Goal: Transaction & Acquisition: Purchase product/service

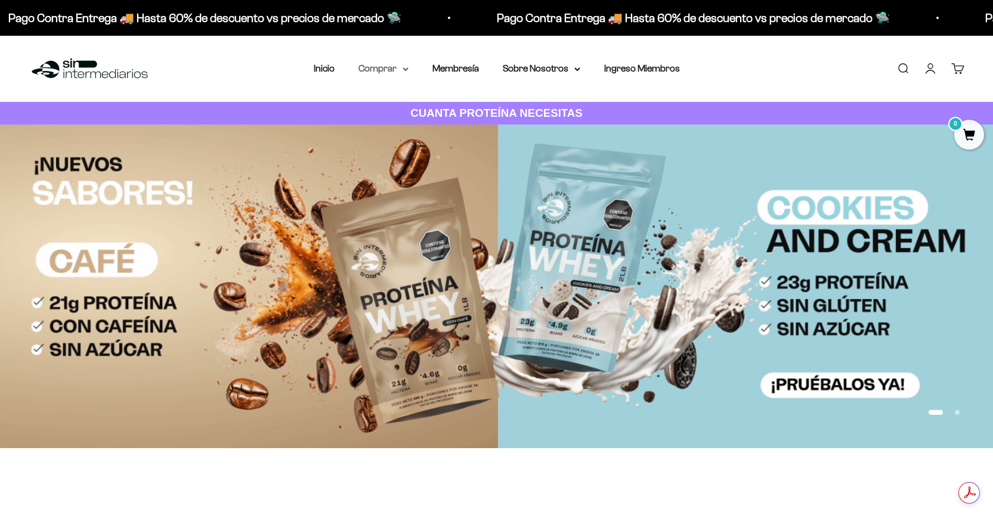
click at [371, 69] on summary "Comprar" at bounding box center [383, 69] width 50 height 16
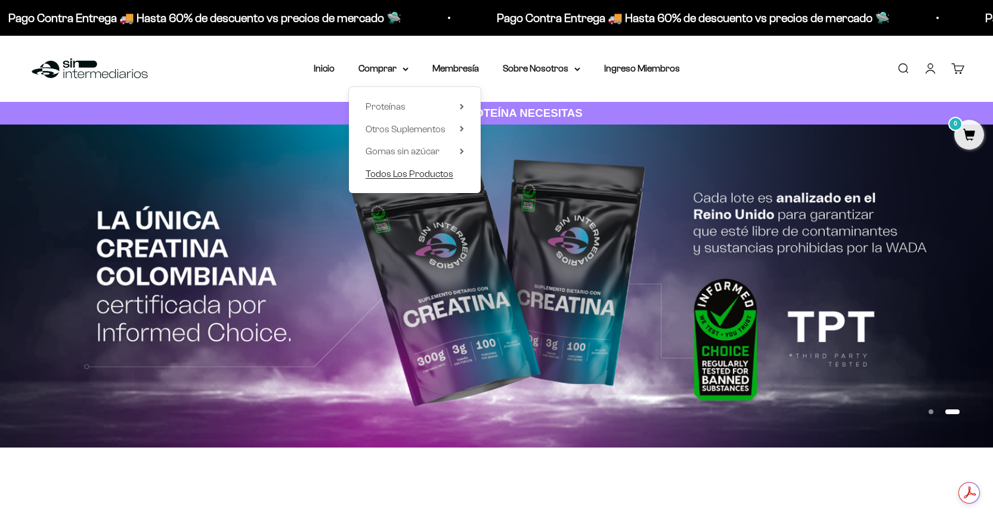
click at [405, 178] on span "Todos Los Productos" at bounding box center [409, 174] width 88 height 10
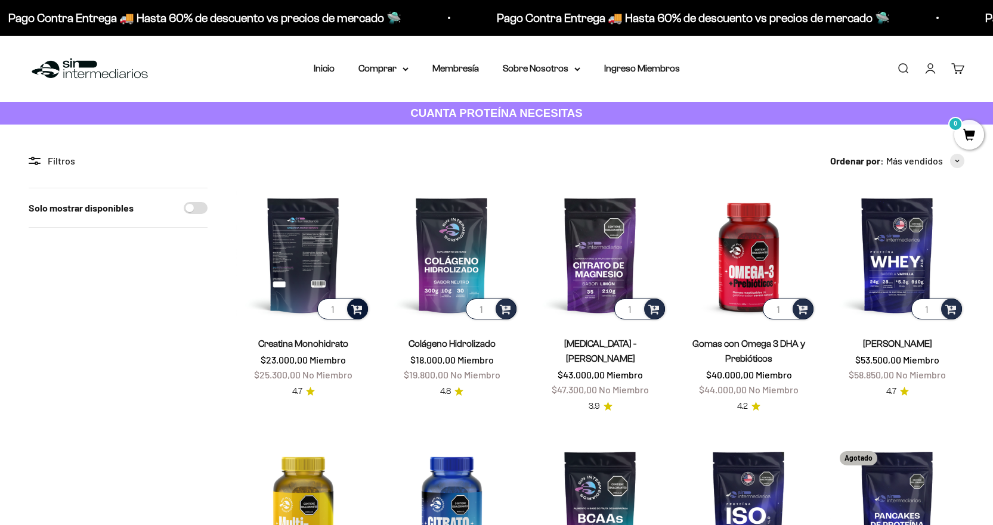
click at [354, 307] on span at bounding box center [356, 309] width 11 height 14
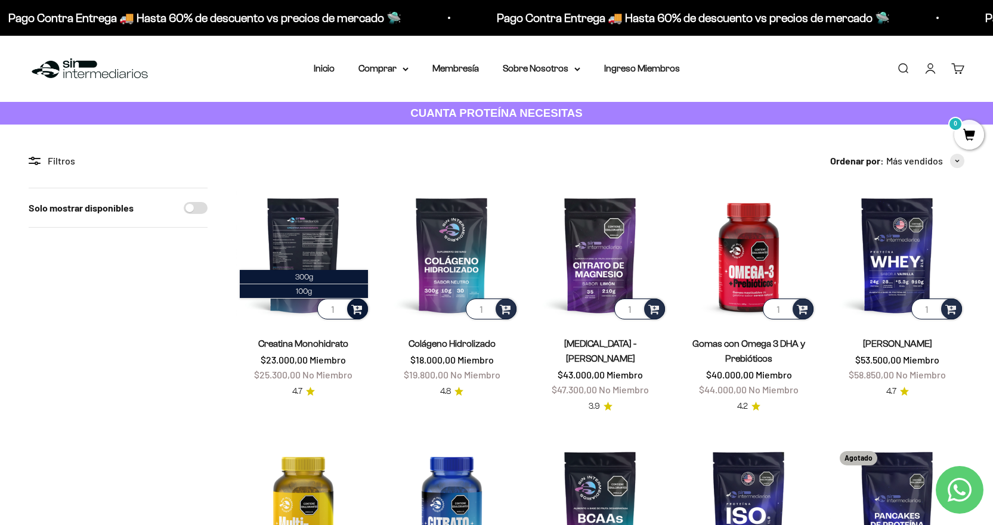
click at [354, 309] on span at bounding box center [356, 309] width 11 height 14
type input "2"
click at [339, 307] on input "2" at bounding box center [342, 309] width 51 height 21
click at [356, 305] on span at bounding box center [356, 309] width 11 height 14
click at [327, 277] on li "300g" at bounding box center [304, 277] width 128 height 14
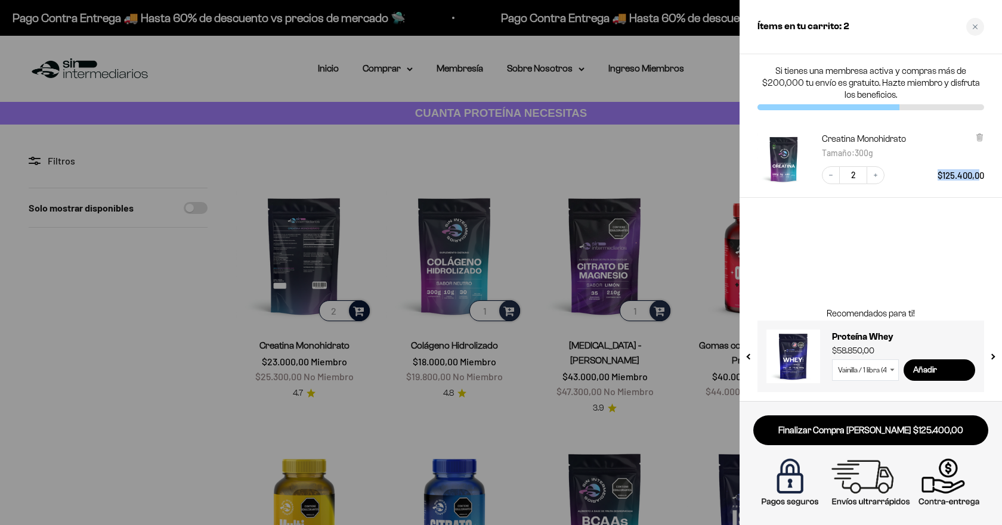
drag, startPoint x: 946, startPoint y: 187, endPoint x: 977, endPoint y: 178, distance: 32.8
click at [977, 178] on div "Creatina Monohidrato Tamaño : 300g Decrease quantity 2 Increase quantity $125.4…" at bounding box center [870, 159] width 262 height 77
click at [982, 32] on div "Close cart" at bounding box center [975, 27] width 18 height 18
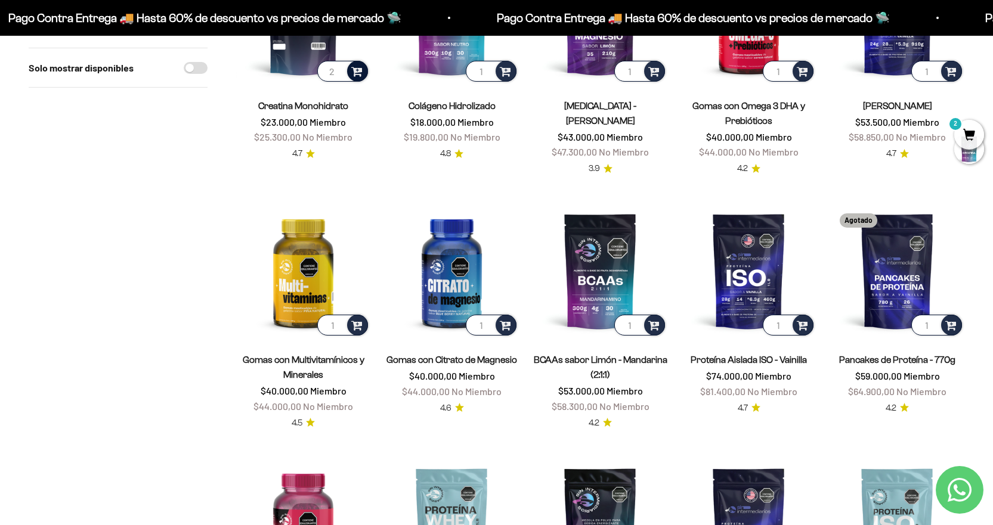
scroll to position [238, 0]
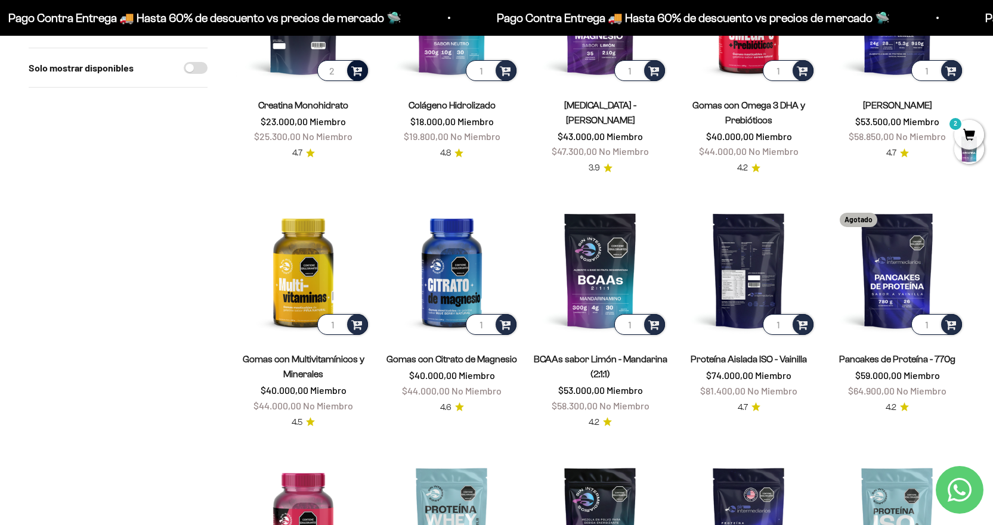
click at [757, 284] on img at bounding box center [748, 270] width 134 height 134
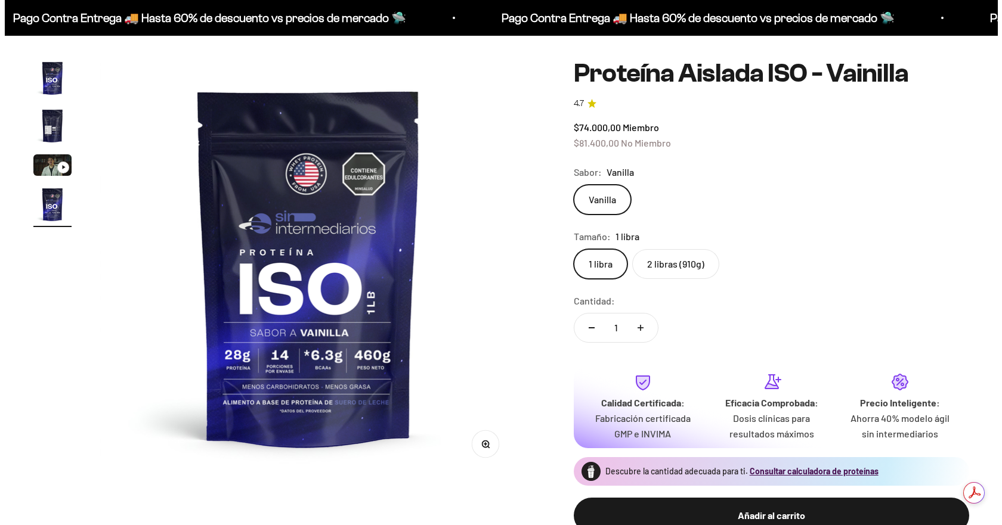
scroll to position [97, 0]
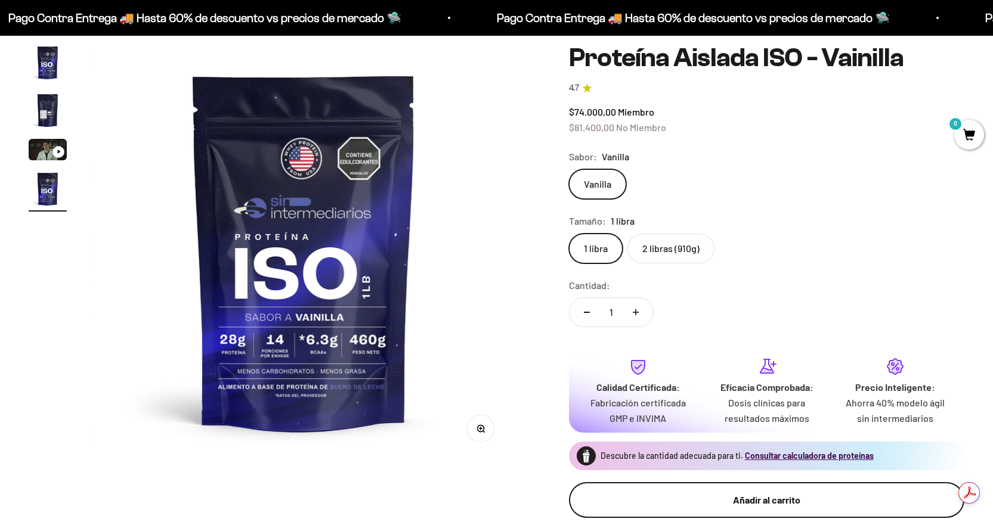
click at [735, 503] on div "Añadir al carrito" at bounding box center [767, 500] width 348 height 16
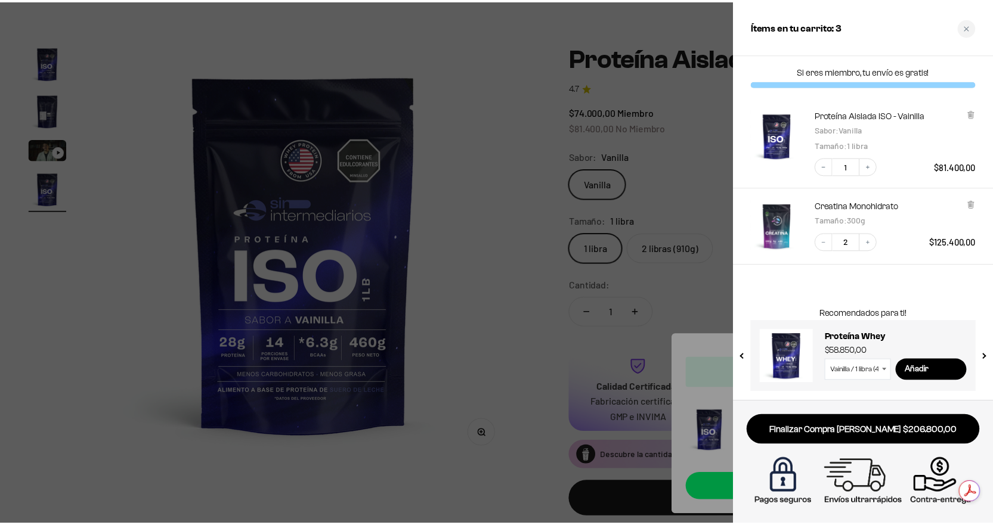
scroll to position [0, 0]
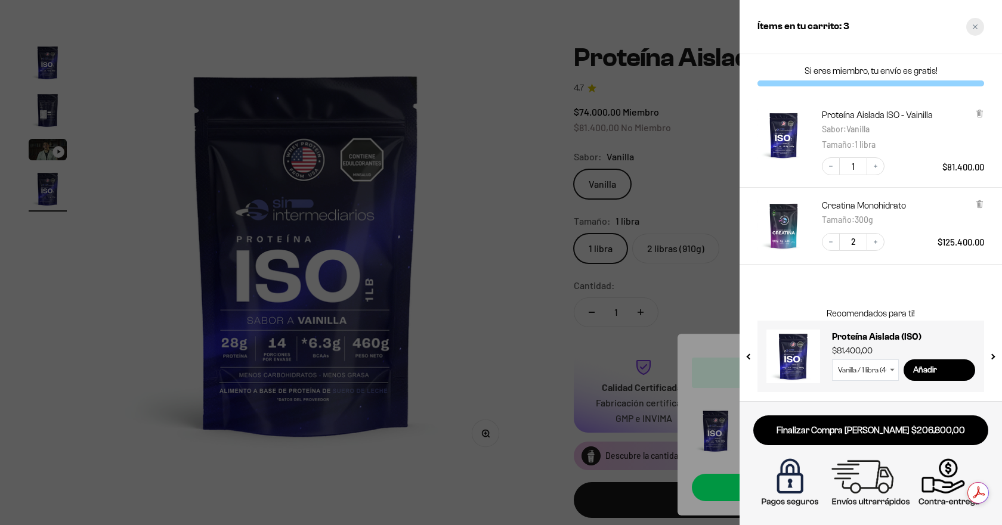
click at [972, 31] on div "Close cart" at bounding box center [975, 27] width 18 height 18
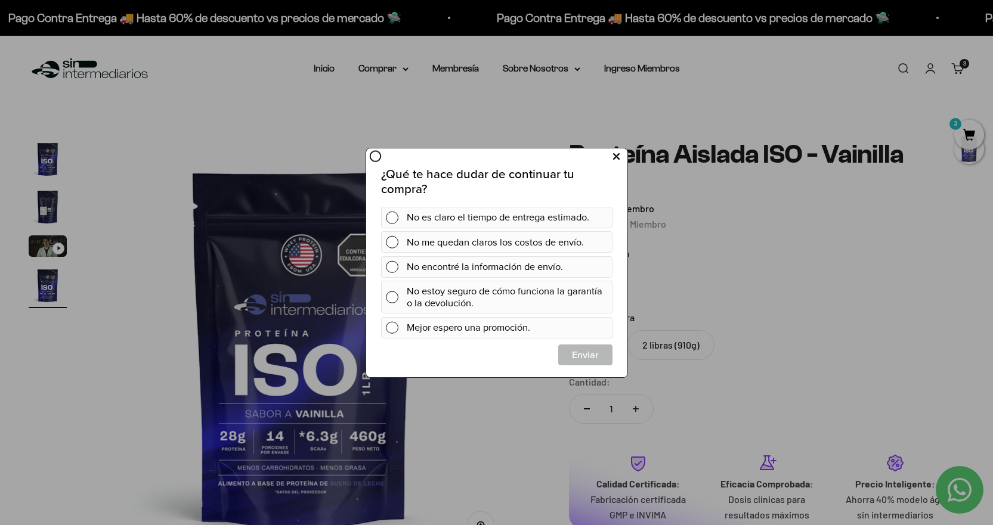
click at [614, 158] on icon at bounding box center [615, 156] width 7 height 16
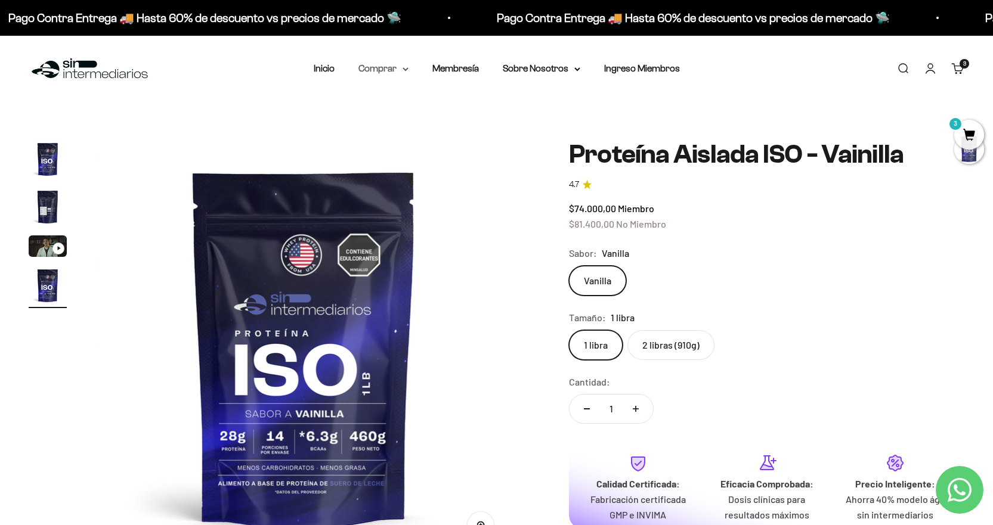
click at [402, 70] on summary "Comprar" at bounding box center [383, 69] width 50 height 16
click at [461, 108] on icon at bounding box center [461, 106] width 2 height 5
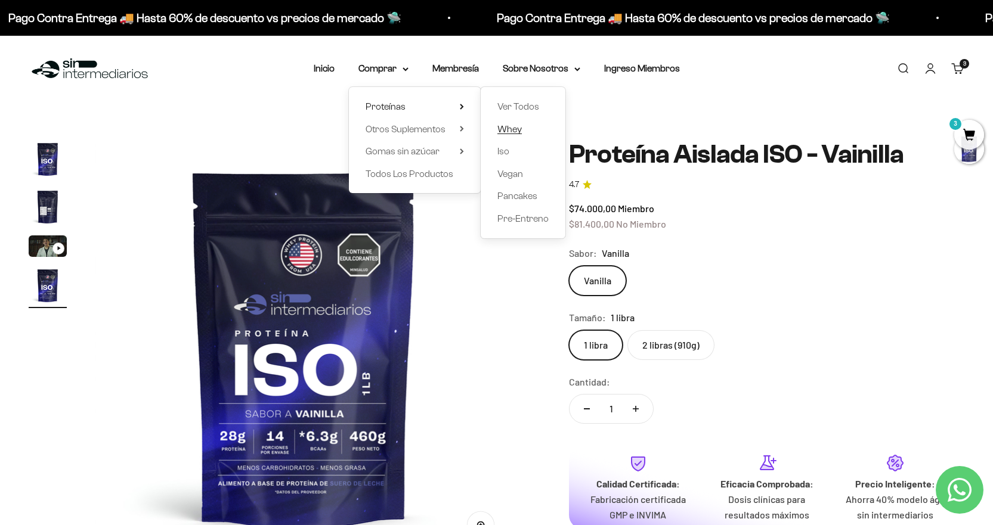
click at [505, 130] on span "Whey" at bounding box center [509, 129] width 24 height 10
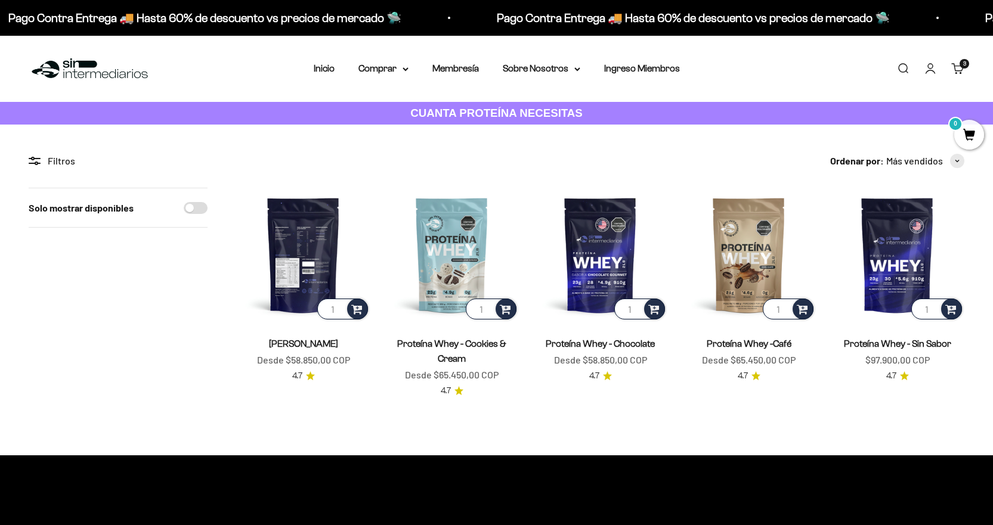
click at [309, 266] on img at bounding box center [303, 255] width 134 height 134
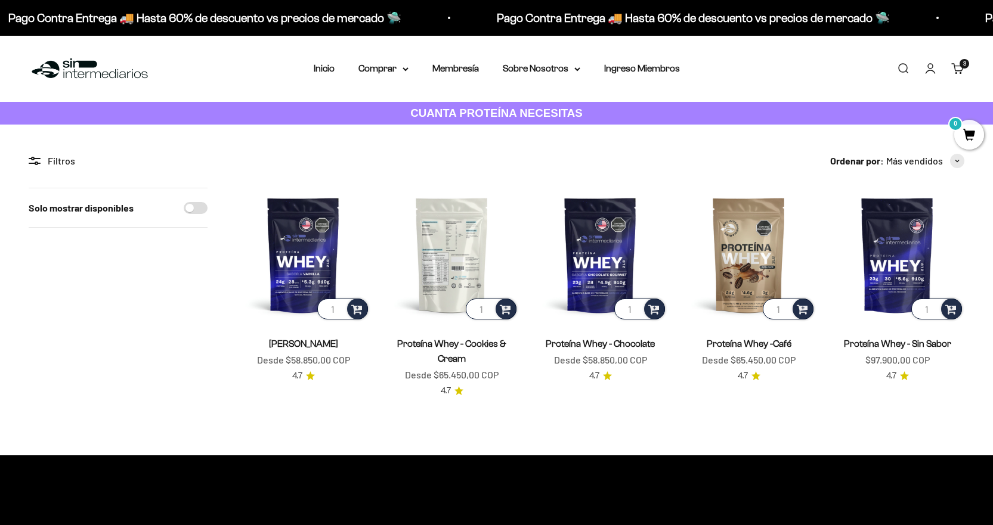
click at [463, 264] on img at bounding box center [452, 255] width 134 height 134
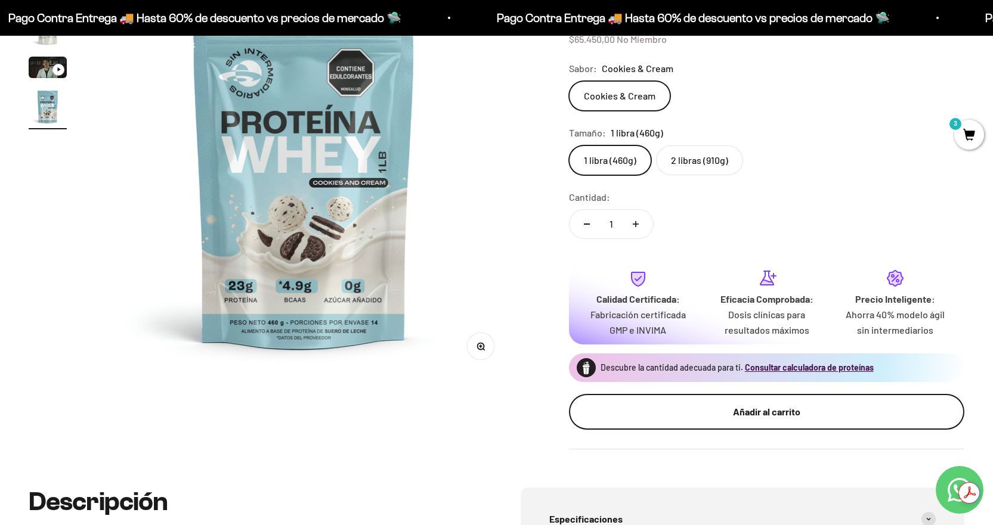
click at [760, 422] on button "Añadir al carrito" at bounding box center [766, 412] width 395 height 36
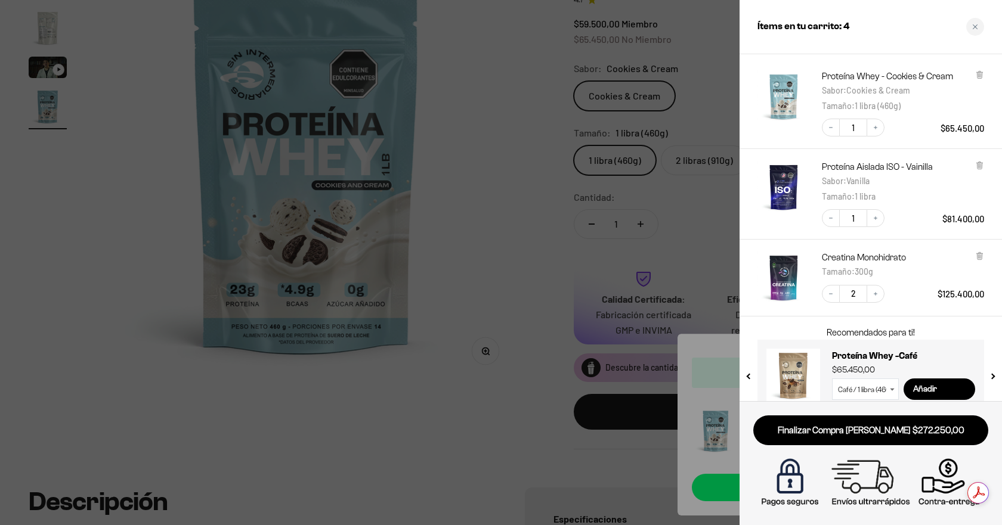
scroll to position [58, 0]
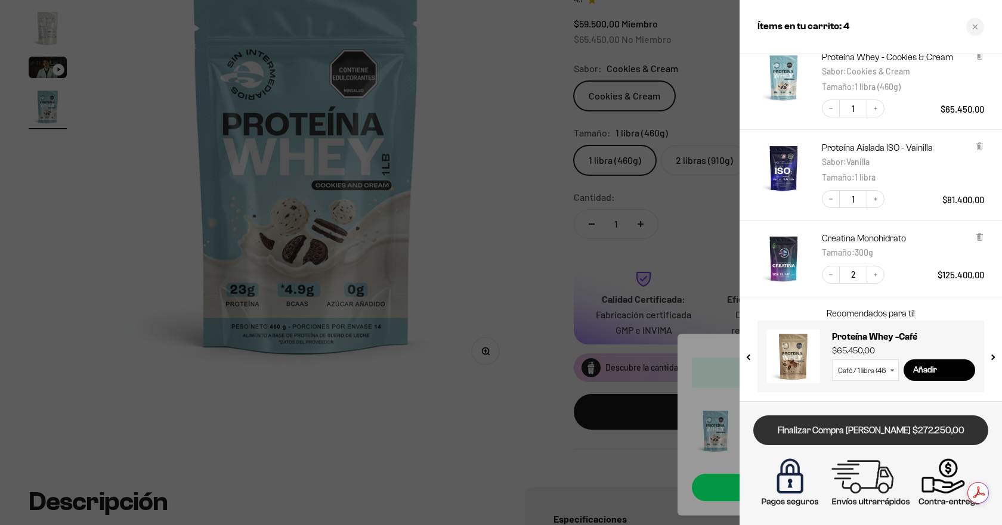
click at [838, 432] on link "Finalizar Compra [PERSON_NAME] $272.250,00" at bounding box center [870, 431] width 235 height 30
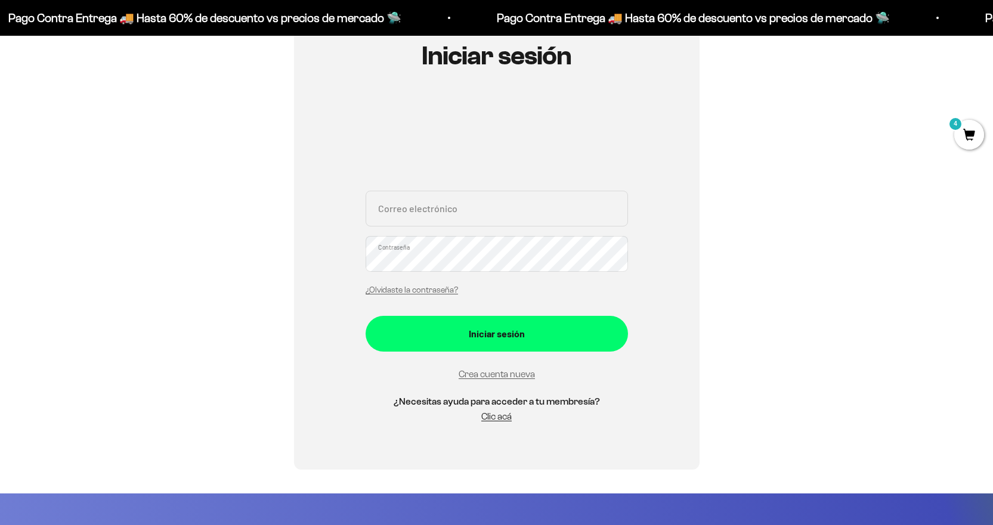
scroll to position [119, 0]
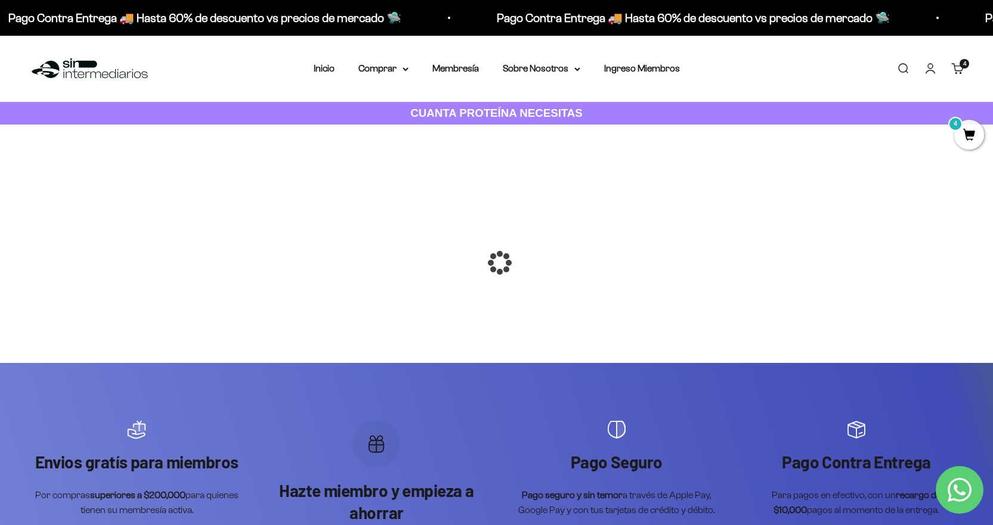
click at [966, 135] on span "4" at bounding box center [969, 135] width 30 height 30
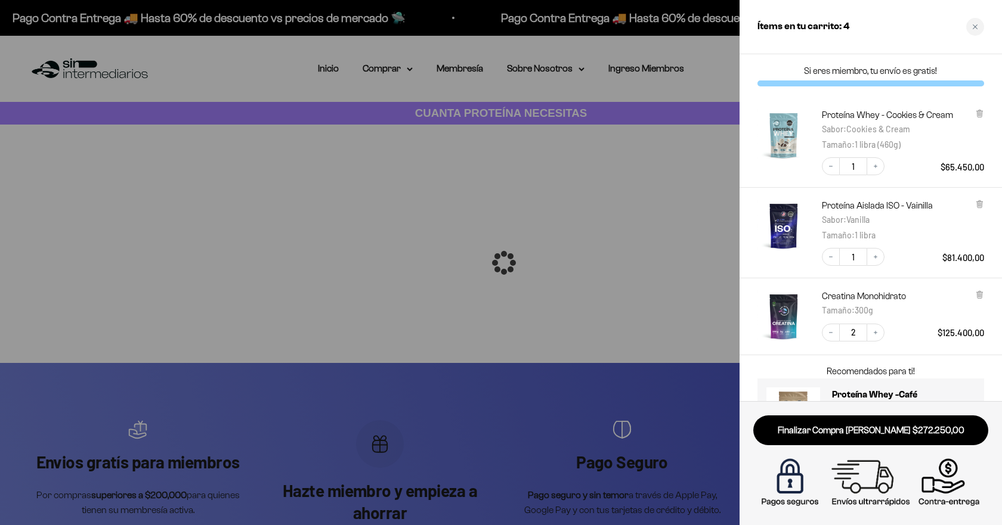
click at [776, 225] on img "Proteína Aislada ISO - Vainilla - Vanilla / 1 libra" at bounding box center [783, 226] width 52 height 52
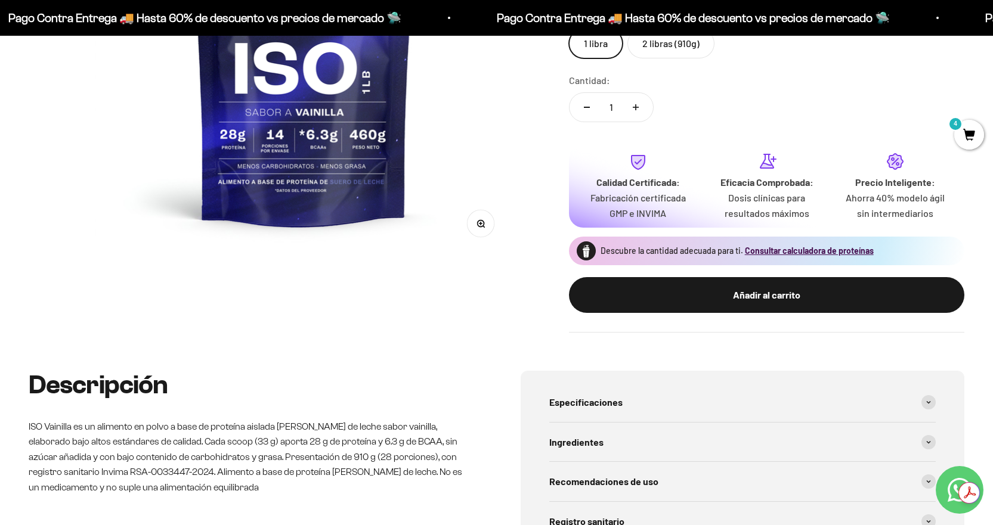
scroll to position [417, 0]
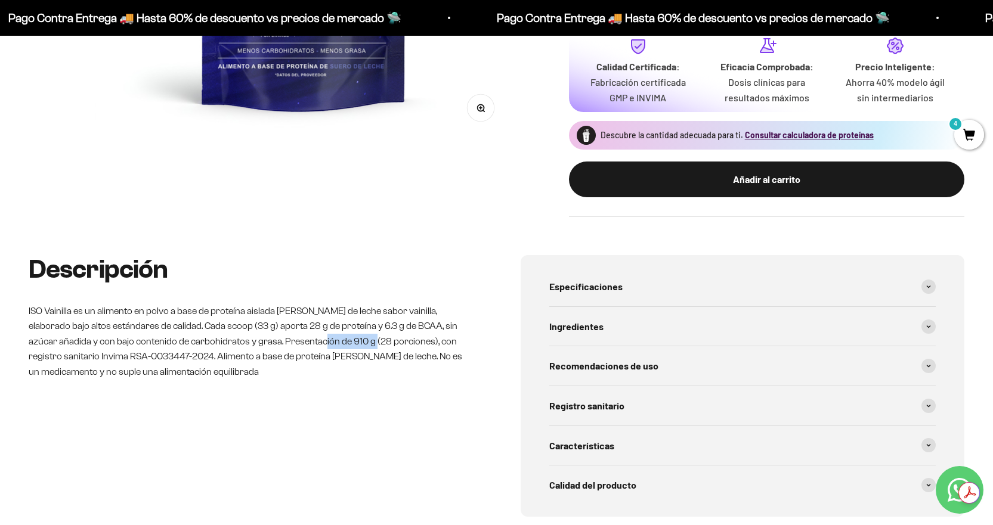
drag, startPoint x: 274, startPoint y: 339, endPoint x: 326, endPoint y: 340, distance: 51.9
click at [326, 340] on p "ISO Vainilla es un alimento en polvo a base de proteína aislada de suero de lec…" at bounding box center [251, 341] width 444 height 76
click at [311, 343] on p "ISO Vainilla es un alimento en polvo a base de proteína aislada de suero de lec…" at bounding box center [251, 341] width 444 height 76
click at [307, 343] on p "ISO Vainilla es un alimento en polvo a base de proteína aislada de suero de lec…" at bounding box center [251, 341] width 444 height 76
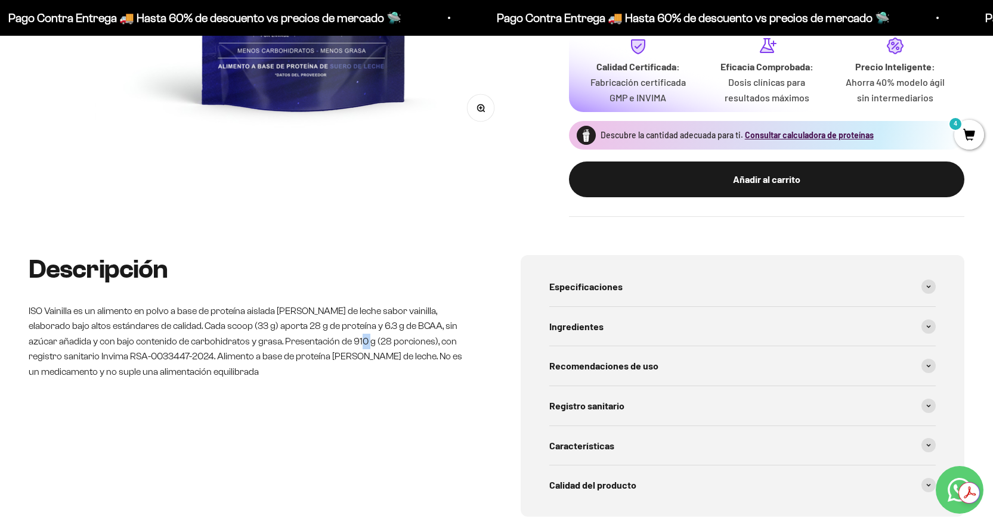
click at [314, 343] on p "ISO Vainilla es un alimento en polvo a base de proteína aislada de suero de lec…" at bounding box center [251, 341] width 444 height 76
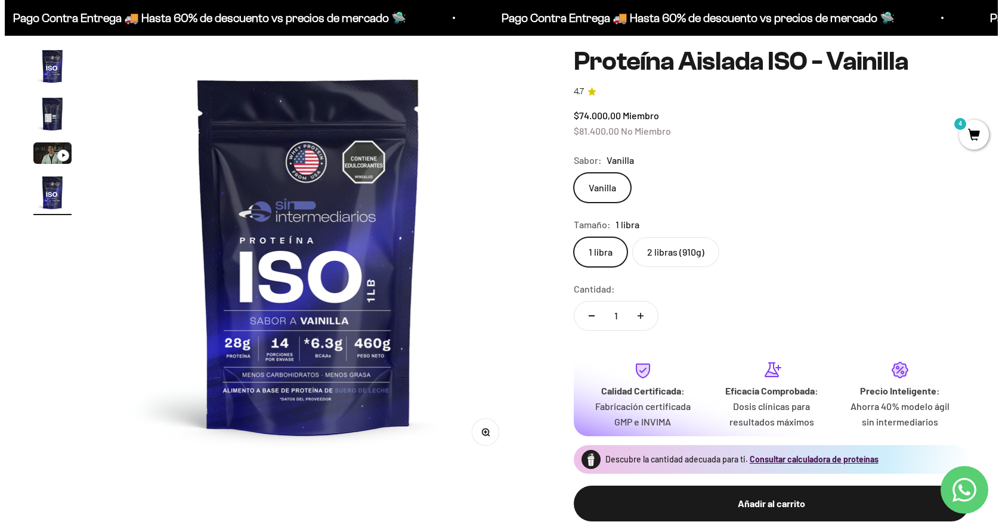
scroll to position [0, 0]
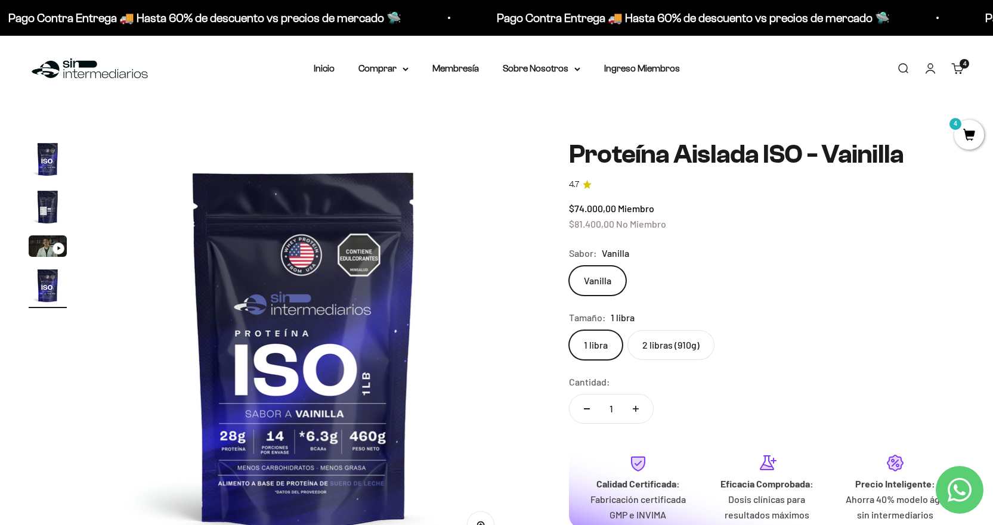
click at [964, 70] on link "Carrito 4 artículos 4" at bounding box center [957, 68] width 13 height 13
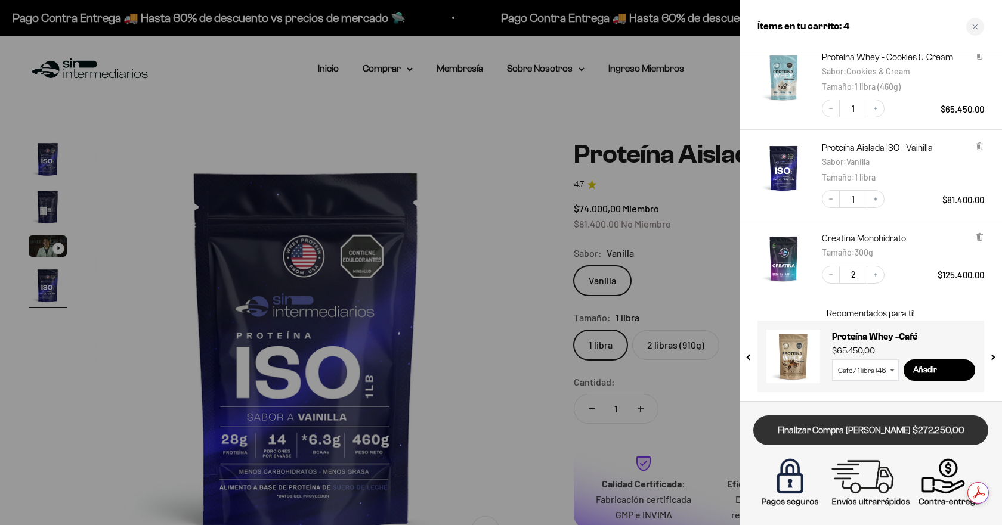
click at [870, 429] on link "Finalizar Compra Segura $272.250,00" at bounding box center [870, 431] width 235 height 30
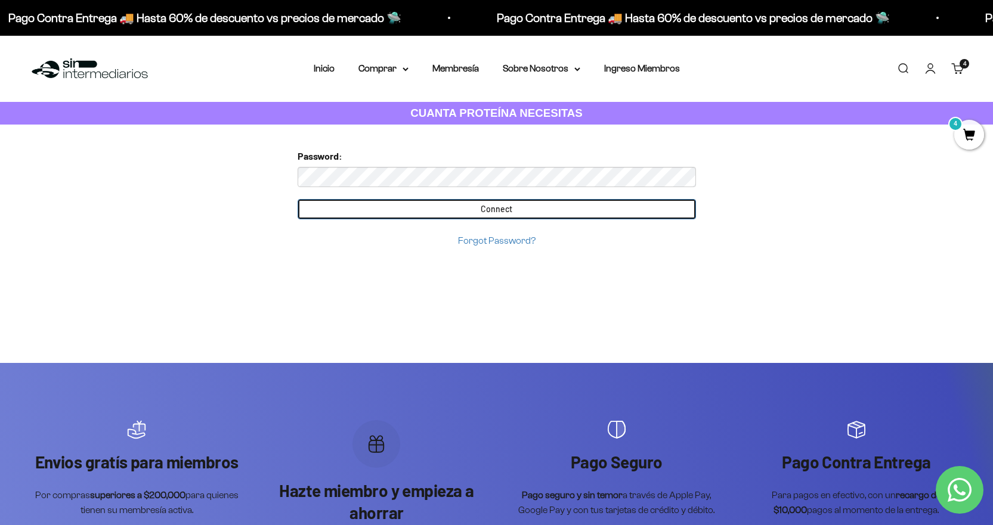
click at [465, 204] on input "Connect" at bounding box center [496, 209] width 398 height 20
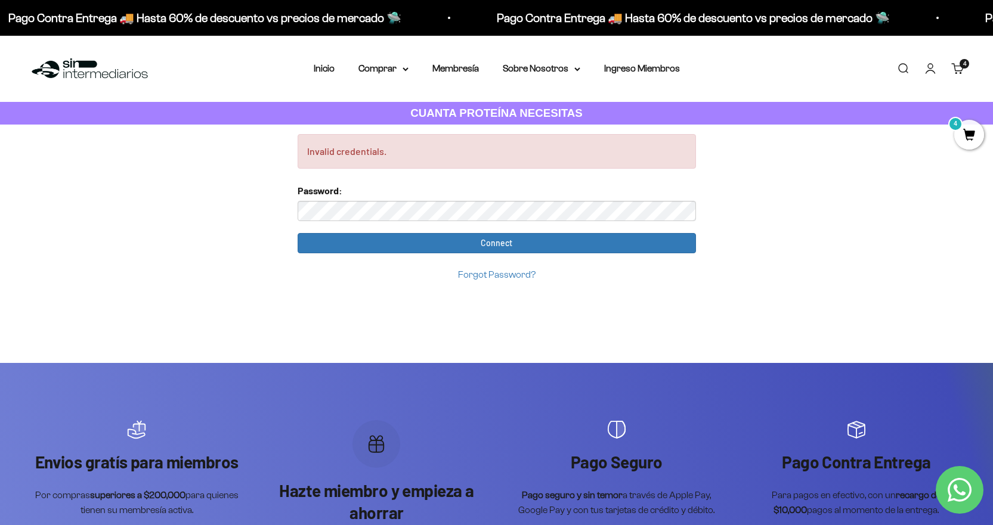
click at [297, 233] on input "Connect" at bounding box center [496, 243] width 398 height 20
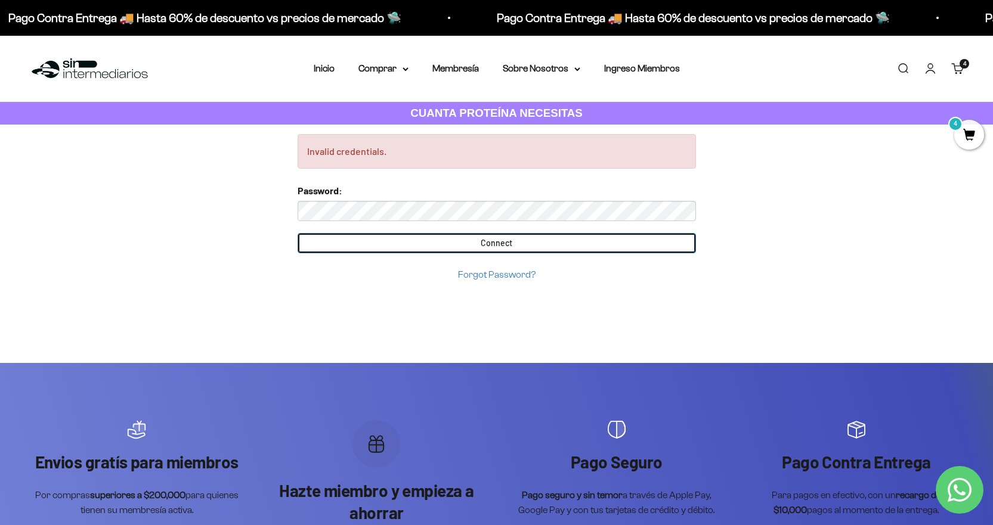
click at [543, 253] on input "Connect" at bounding box center [496, 243] width 398 height 20
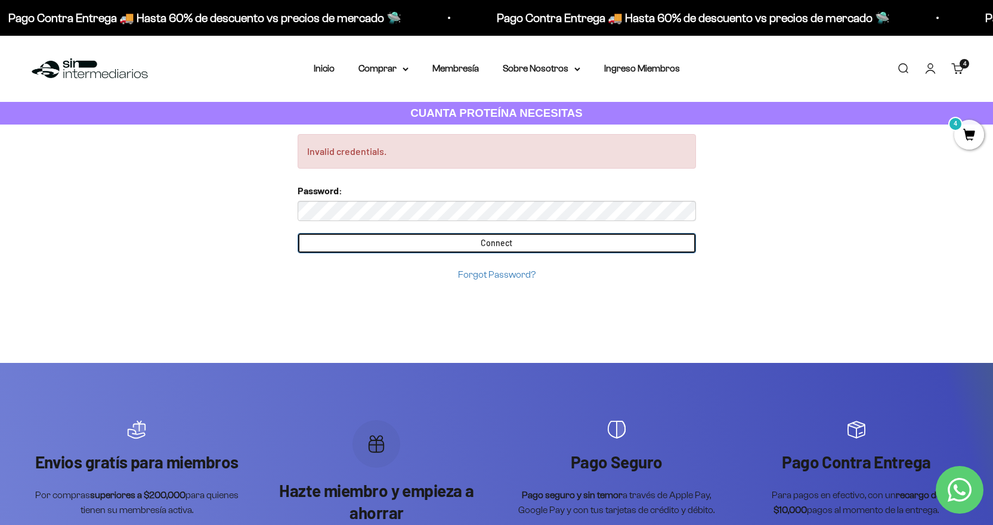
click at [454, 234] on input "Connect" at bounding box center [496, 243] width 398 height 20
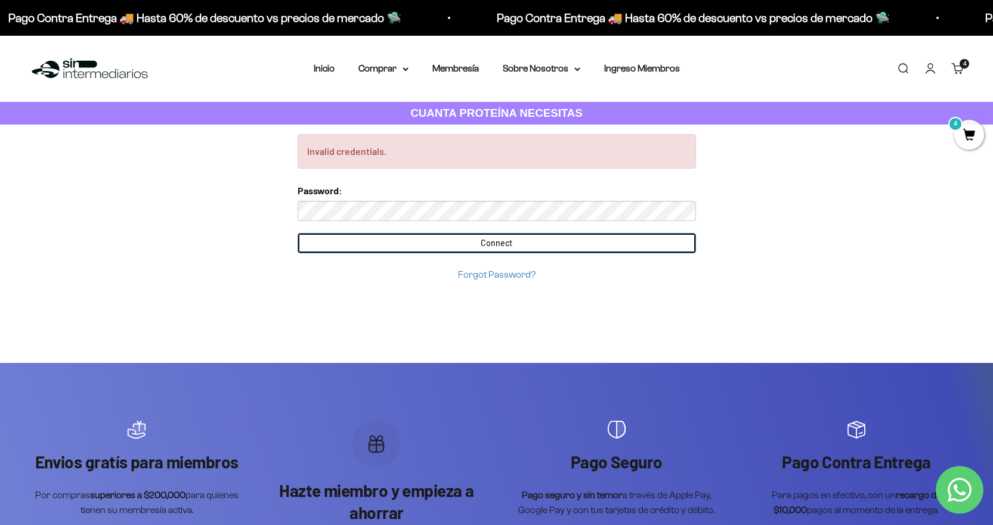
click at [460, 248] on input "Connect" at bounding box center [496, 243] width 398 height 20
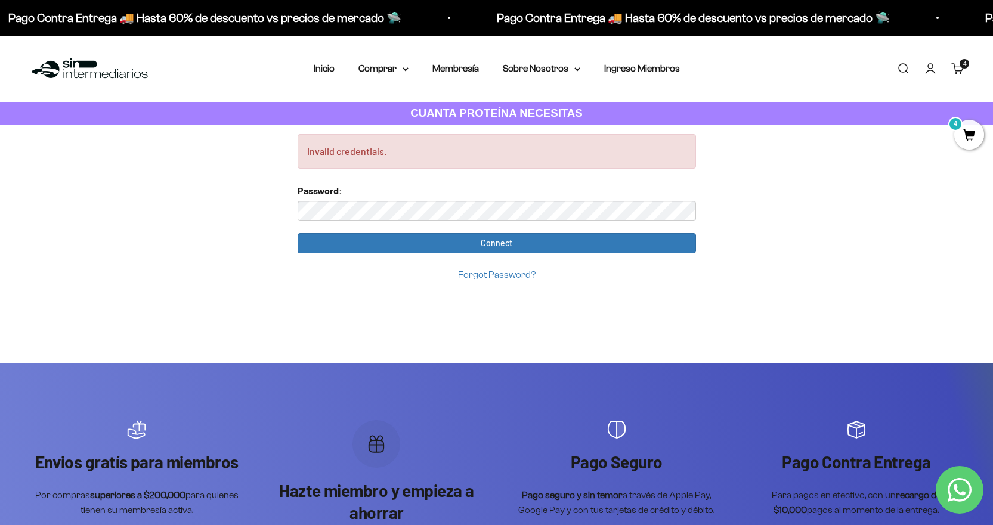
click at [958, 131] on span "4" at bounding box center [969, 135] width 30 height 30
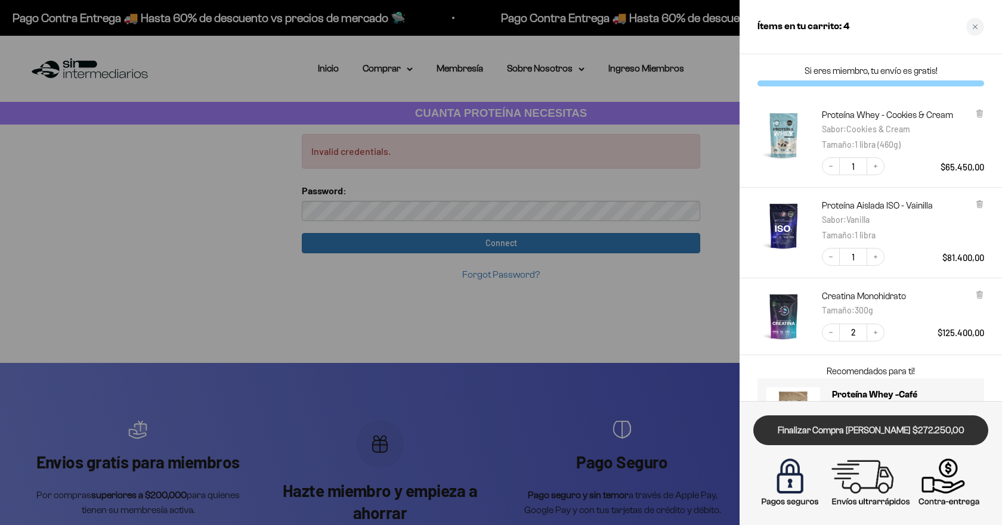
click at [856, 440] on link "Finalizar Compra [PERSON_NAME] $272.250,00" at bounding box center [870, 431] width 235 height 30
